Goal: Information Seeking & Learning: Learn about a topic

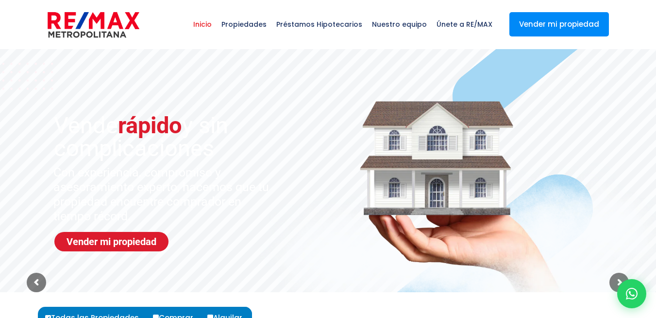
select select
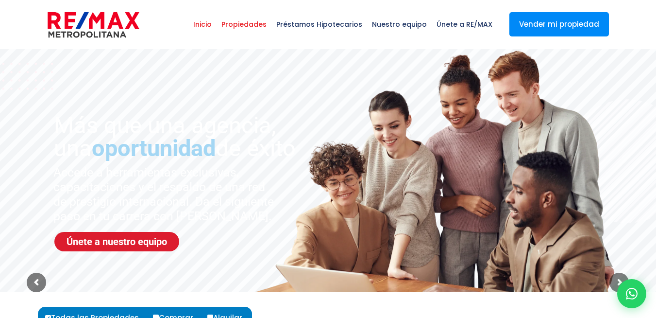
click at [250, 23] on span "Propiedades" at bounding box center [244, 24] width 55 height 29
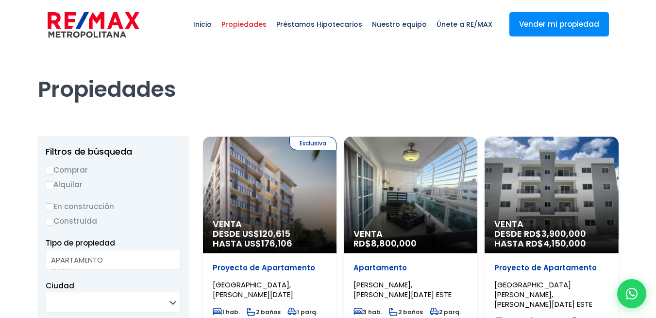
select select
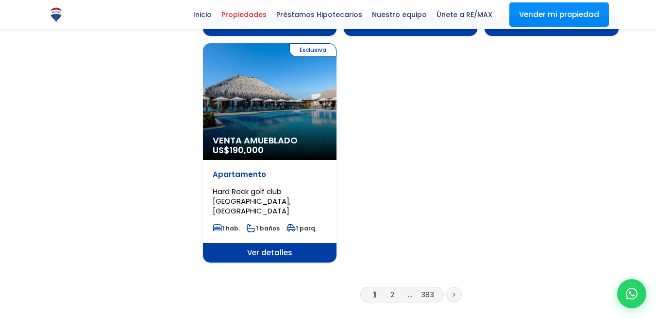
scroll to position [1432, 0]
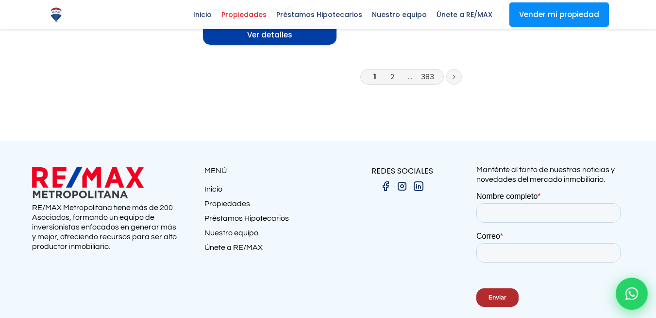
click at [632, 295] on icon at bounding box center [632, 293] width 13 height 13
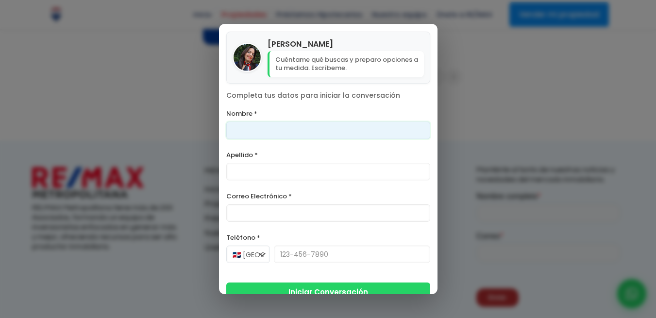
scroll to position [45, 0]
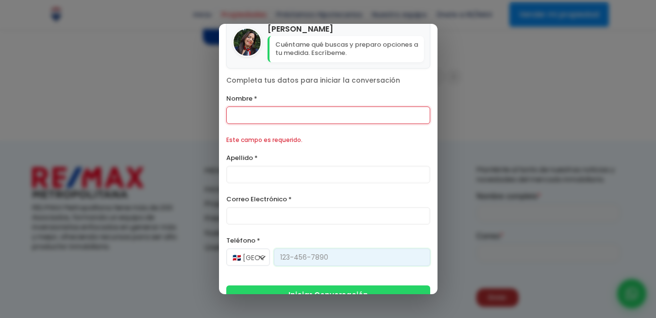
click at [299, 239] on div "Teléfono * 🇩🇴 República Dominicana +1 🇺🇸 Estados Unidos +1 🇨🇦 Canadá +1 🇲🇽 Méxi…" at bounding box center [328, 254] width 204 height 41
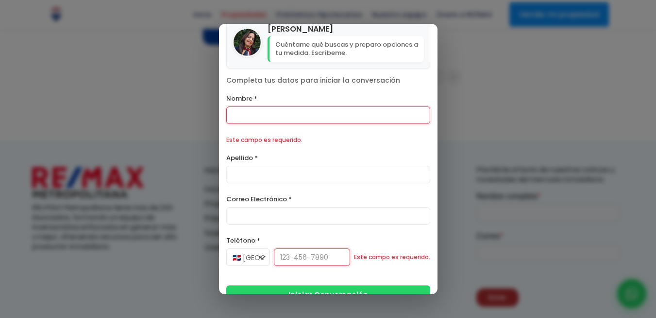
click at [332, 273] on div "🇩🇴 República Dominicana +1 🇺🇸 Estados Unidos +1 🇨🇦 Canadá +1 🇲🇽 México +52 🇪🇸 E…" at bounding box center [328, 261] width 204 height 27
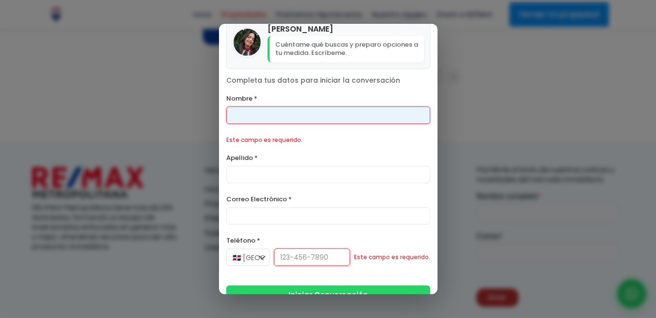
click at [280, 115] on input "Nombre *" at bounding box center [328, 114] width 204 height 17
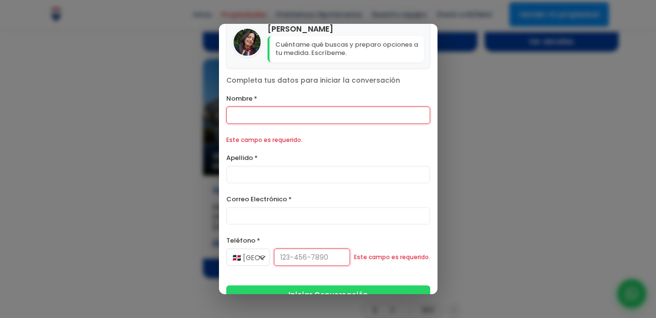
click at [460, 85] on div "Contáctanos por WhatsApp × Yaneris Fajardo Cuéntame qué buscas y preparo opcion…" at bounding box center [328, 159] width 656 height 318
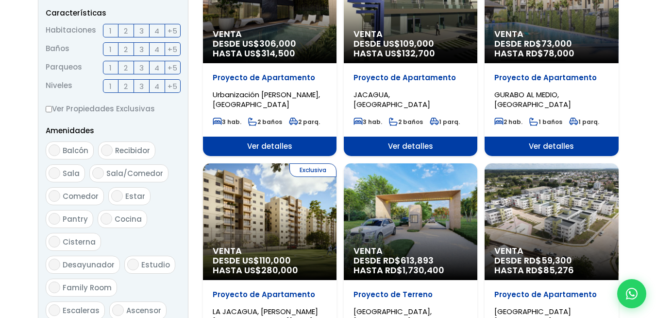
scroll to position [0, 0]
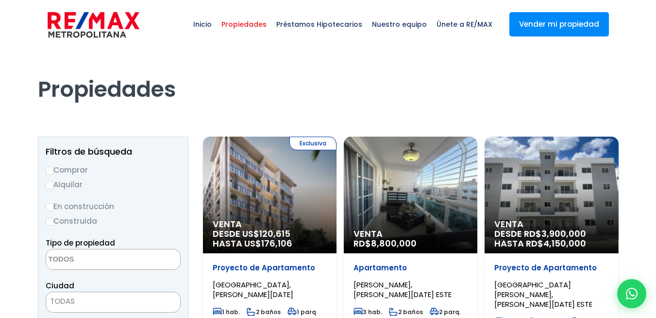
click at [104, 23] on img at bounding box center [94, 24] width 92 height 29
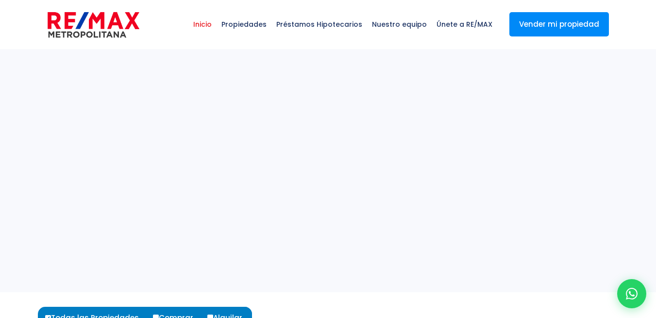
select select
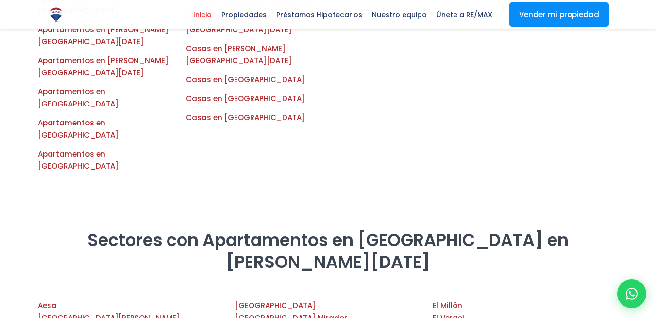
scroll to position [1108, 0]
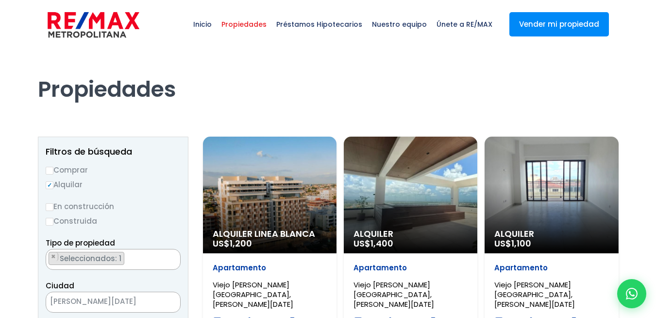
select select "16301"
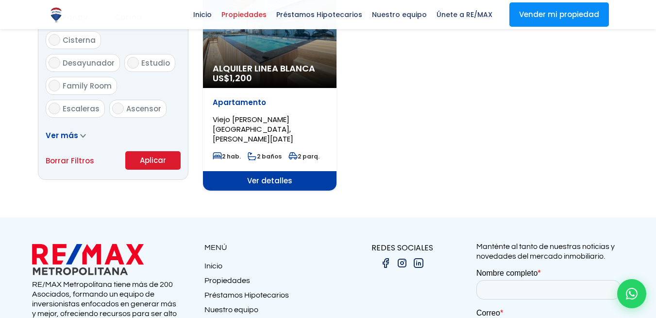
scroll to position [731, 0]
